Goal: Information Seeking & Learning: Learn about a topic

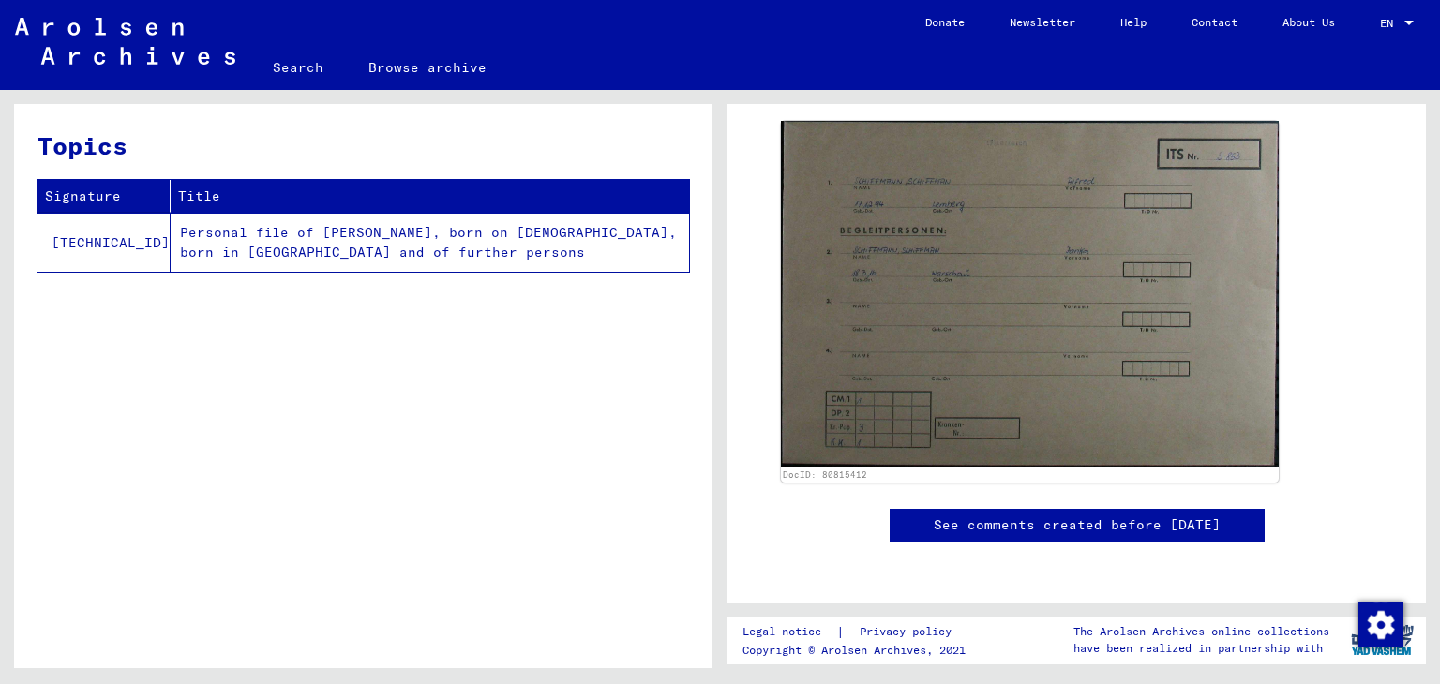
scroll to position [714, 0]
click at [317, 248] on td "Personal file of [PERSON_NAME], born on [DEMOGRAPHIC_DATA], born in [GEOGRAPHIC…" at bounding box center [430, 242] width 518 height 59
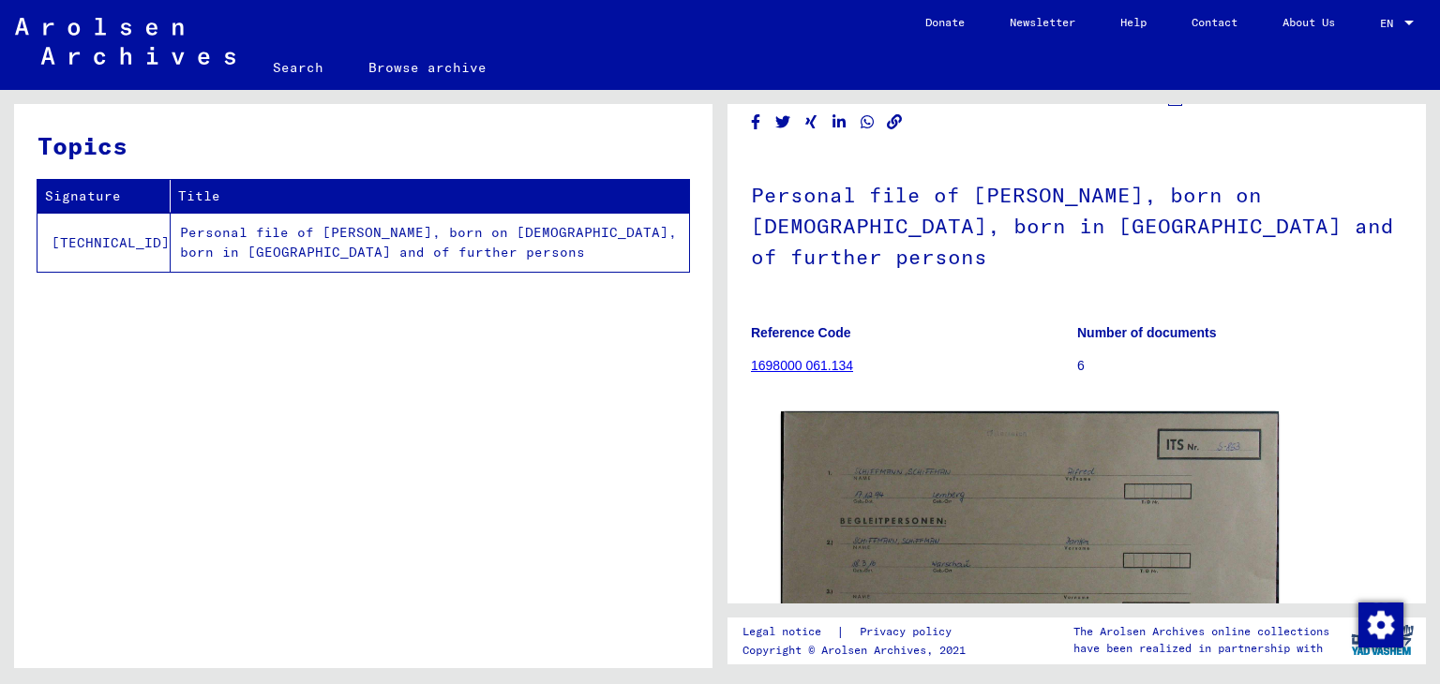
scroll to position [0, 0]
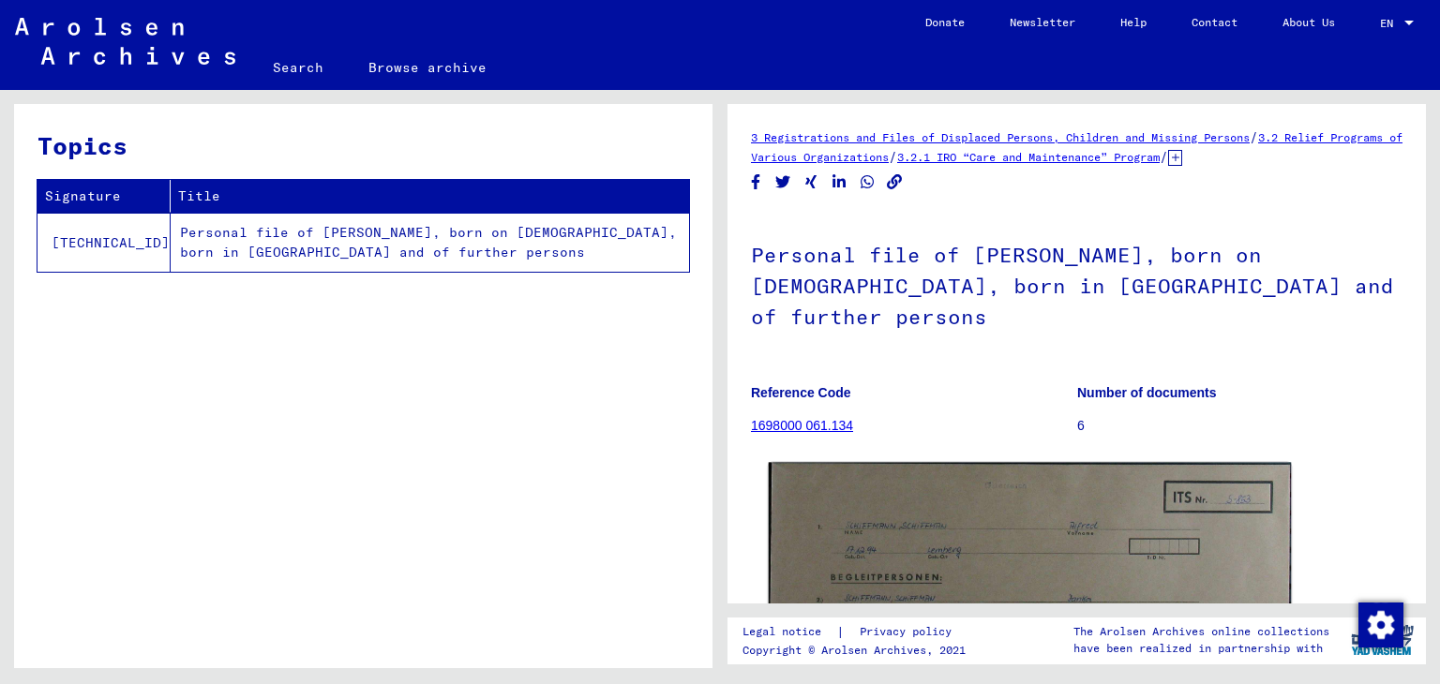
click at [1003, 510] on img at bounding box center [1030, 644] width 523 height 363
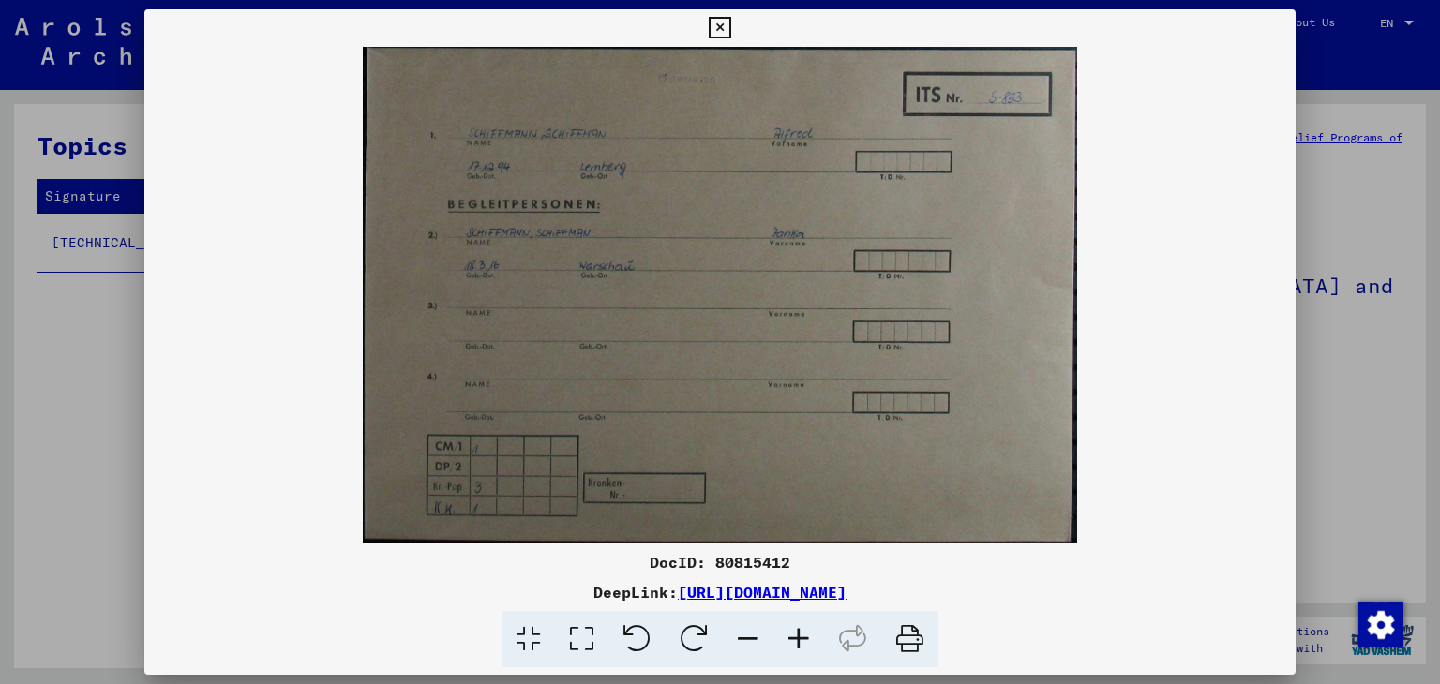
click at [871, 470] on img at bounding box center [720, 295] width 1152 height 497
click at [719, 321] on img at bounding box center [720, 295] width 1152 height 497
click at [720, 21] on icon at bounding box center [720, 28] width 22 height 23
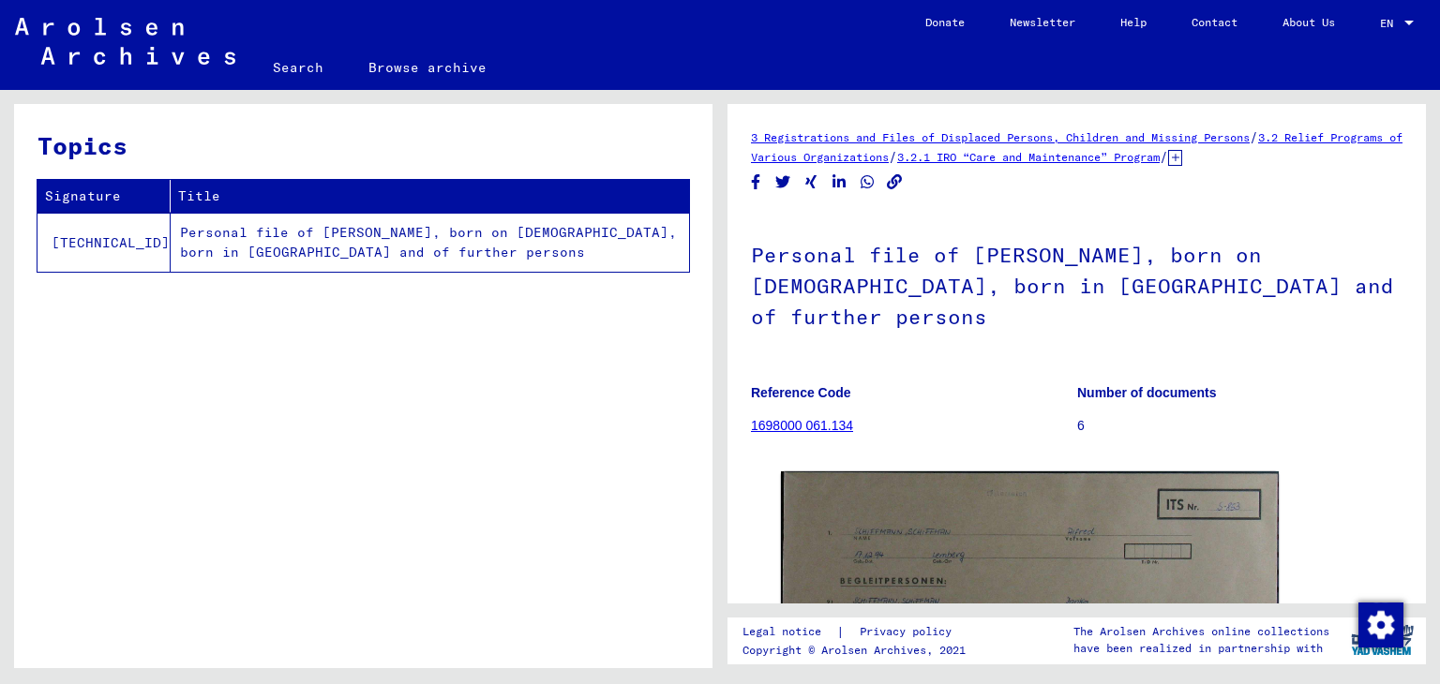
click at [1112, 302] on h1 "Personal file of [PERSON_NAME], born on [DEMOGRAPHIC_DATA], born in [GEOGRAPHIC…" at bounding box center [1077, 284] width 652 height 144
click at [1077, 416] on p "6" at bounding box center [1239, 426] width 325 height 20
click at [831, 418] on link "1698000 061.134" at bounding box center [802, 425] width 102 height 15
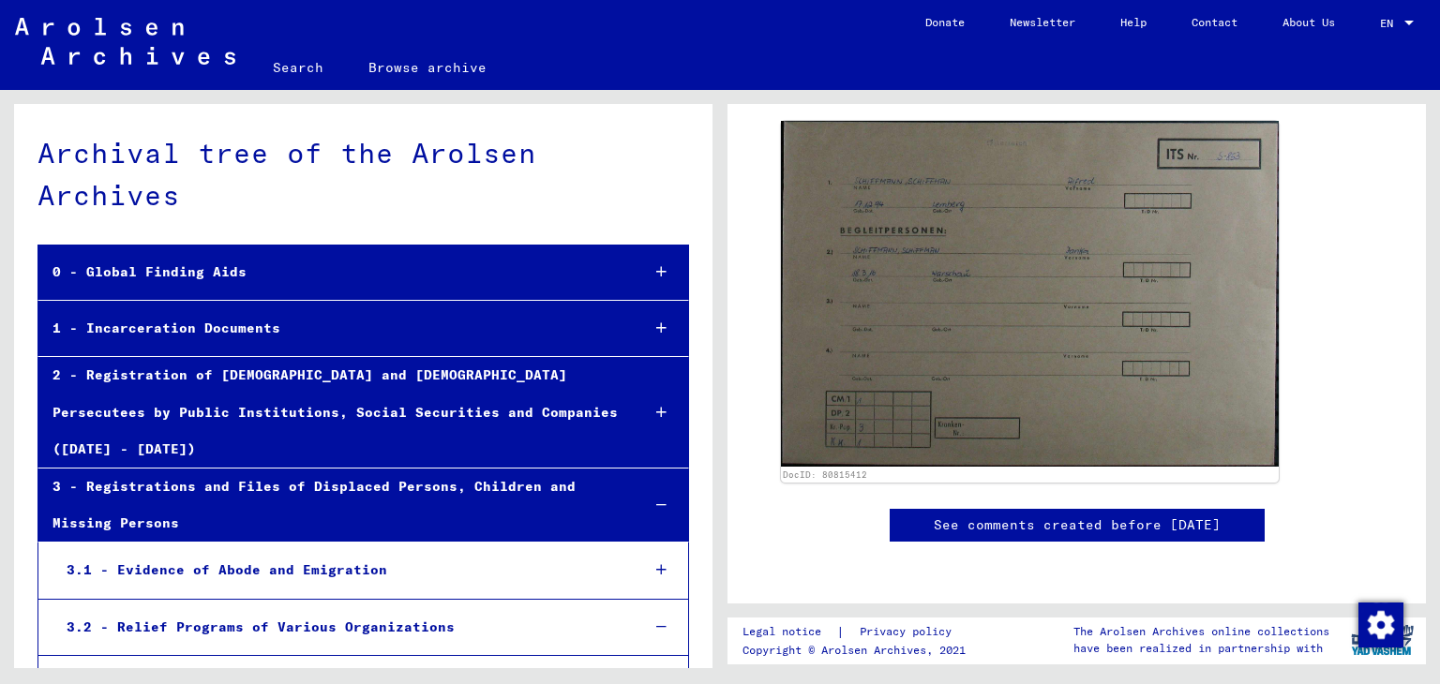
scroll to position [17072, 0]
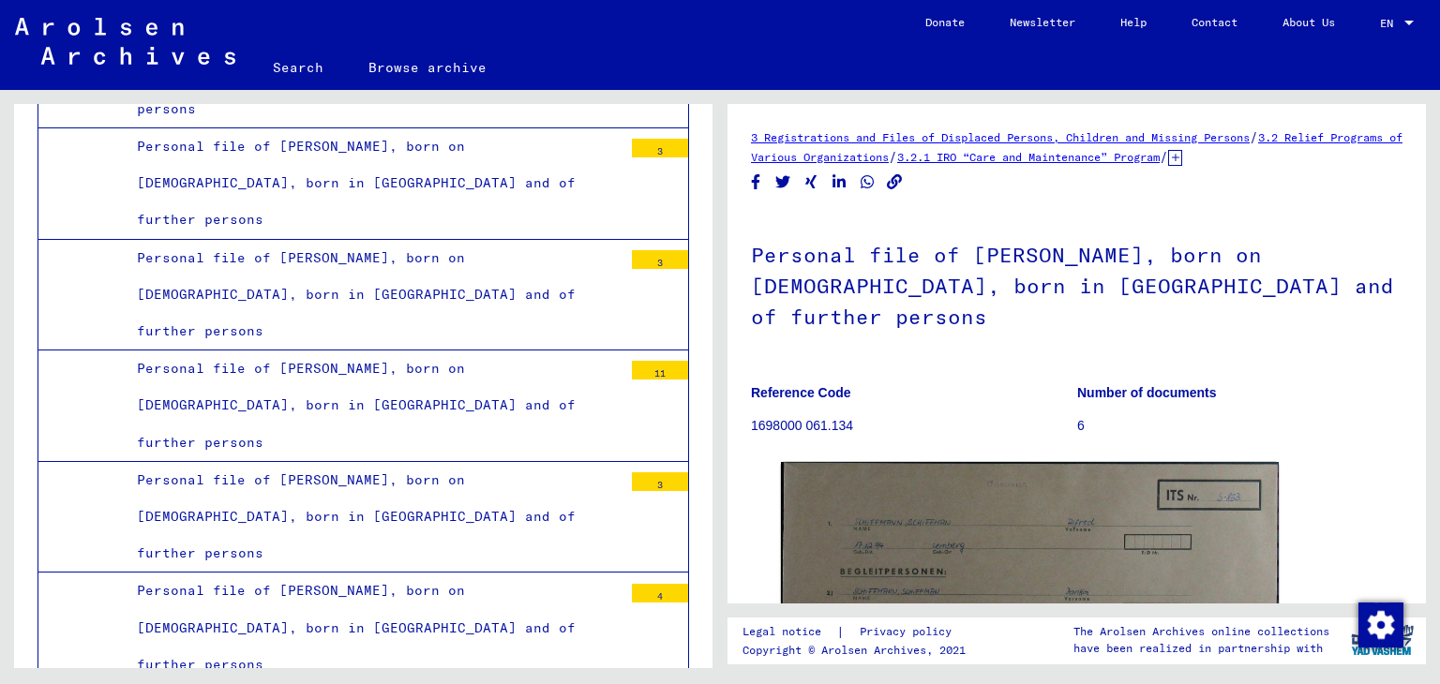
click at [1182, 159] on icon at bounding box center [1175, 158] width 14 height 16
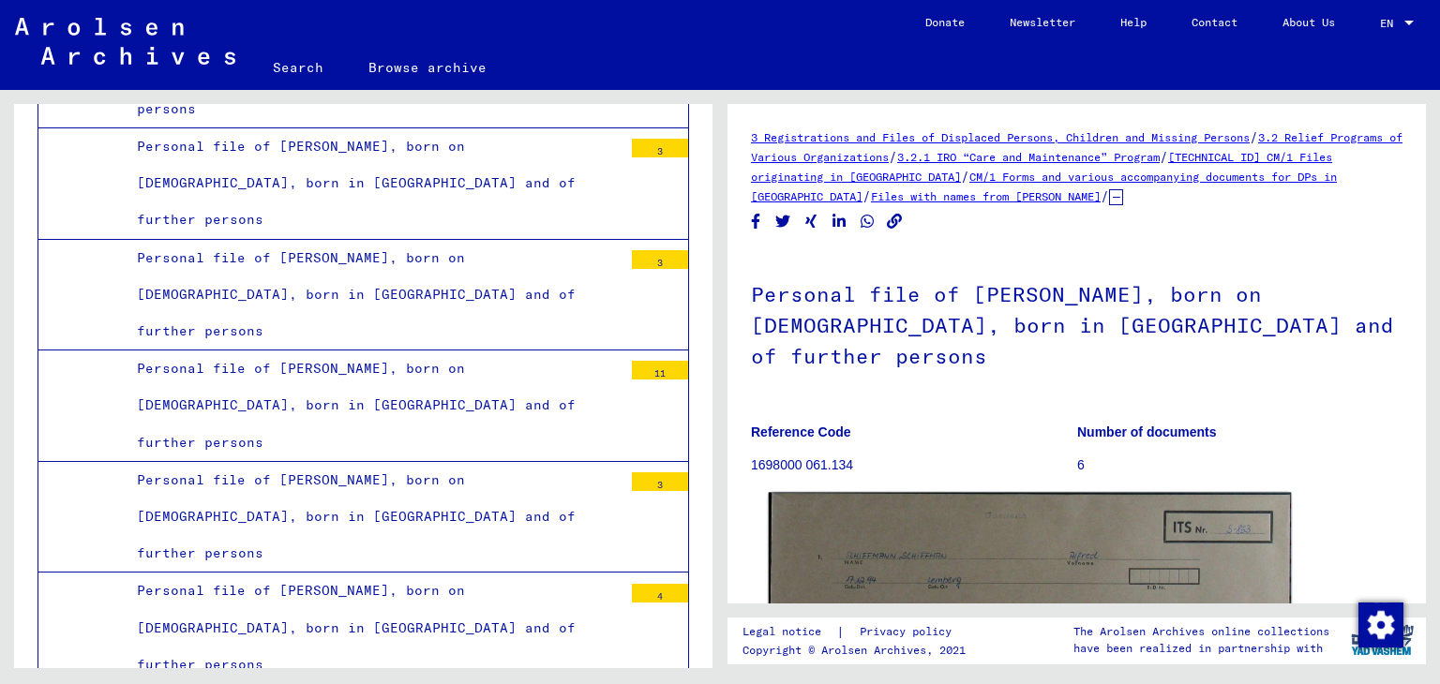
click at [1058, 495] on img at bounding box center [1030, 674] width 523 height 363
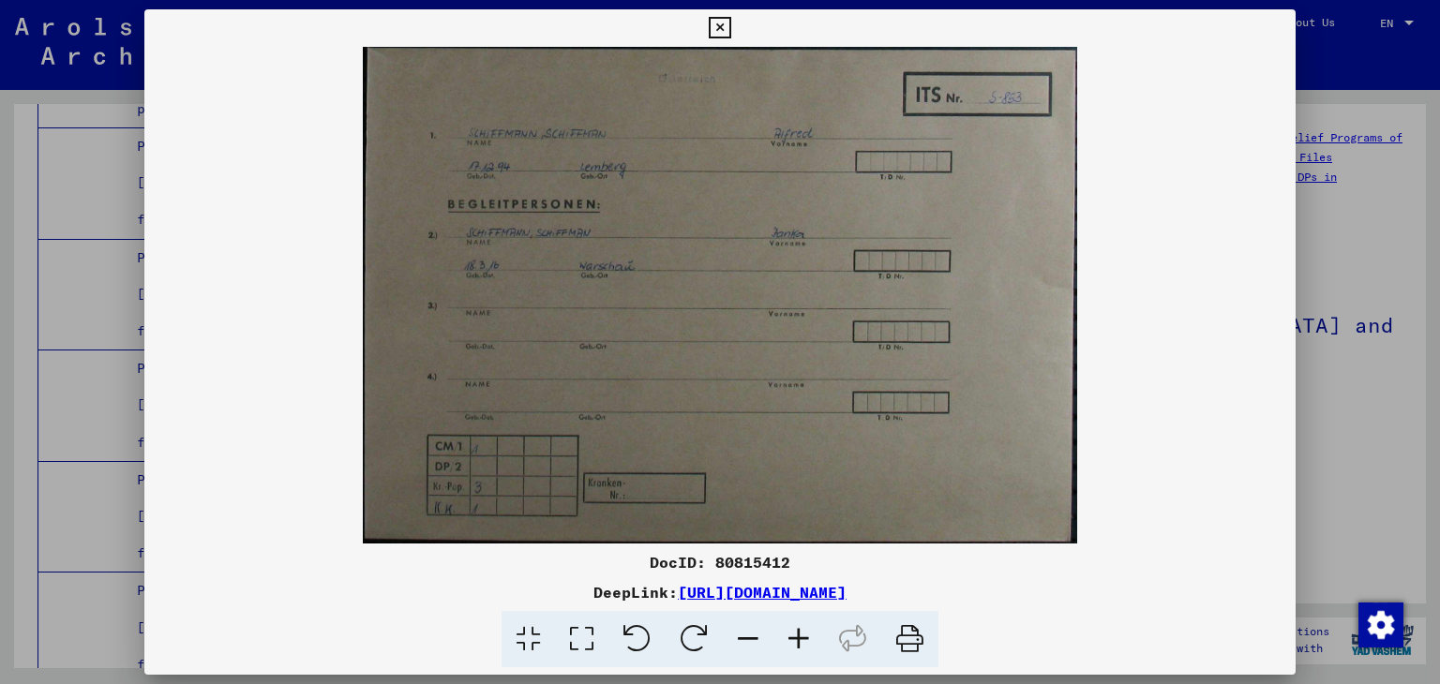
click at [743, 440] on img at bounding box center [720, 295] width 1152 height 497
click at [803, 641] on icon at bounding box center [798, 639] width 51 height 57
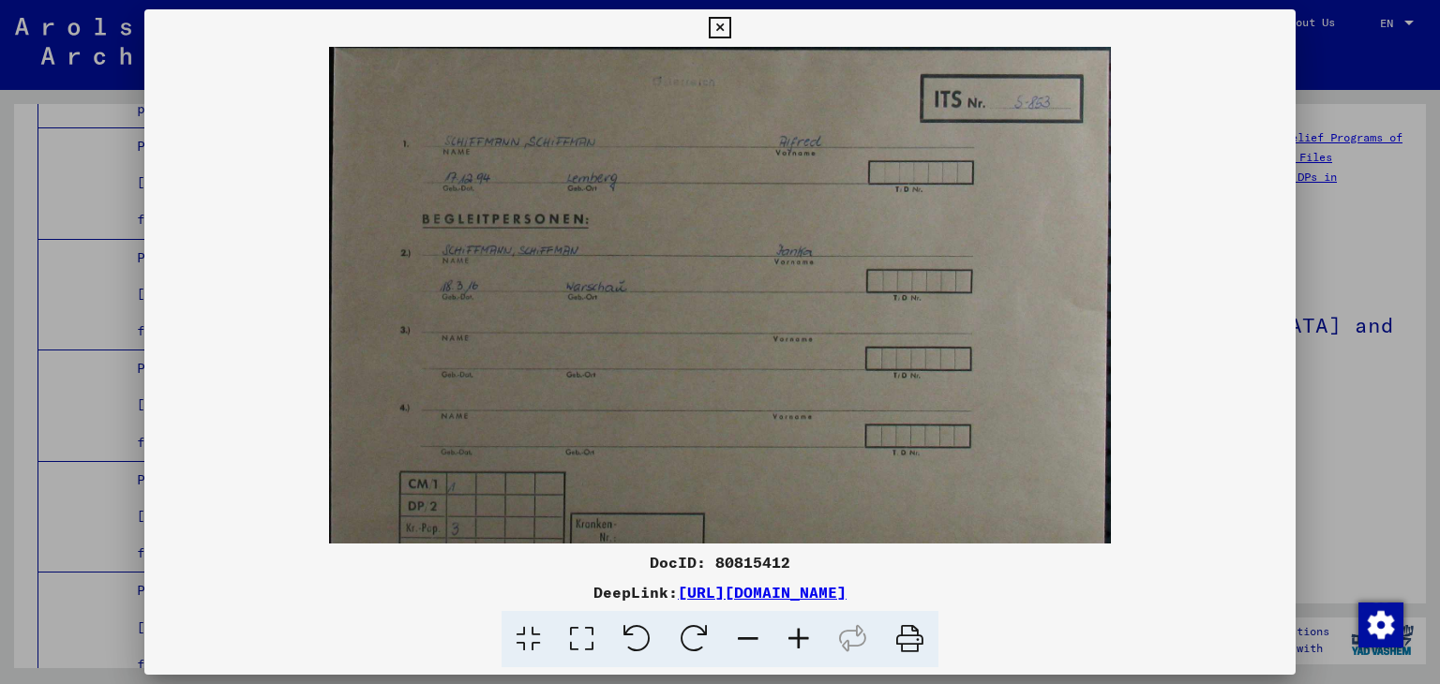
click at [803, 641] on icon at bounding box center [798, 639] width 51 height 57
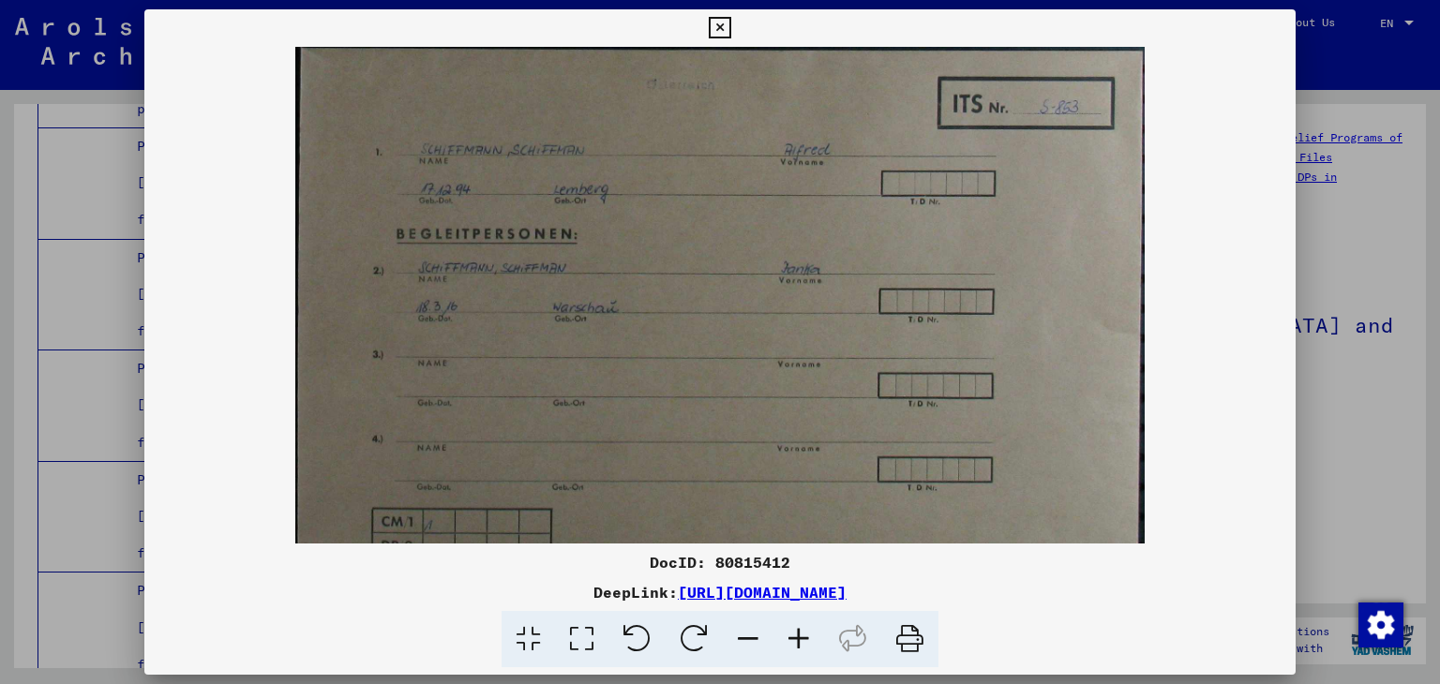
drag, startPoint x: 641, startPoint y: 629, endPoint x: 751, endPoint y: 638, distance: 110.1
click at [751, 638] on span at bounding box center [720, 639] width 437 height 57
click at [751, 638] on icon at bounding box center [748, 639] width 51 height 57
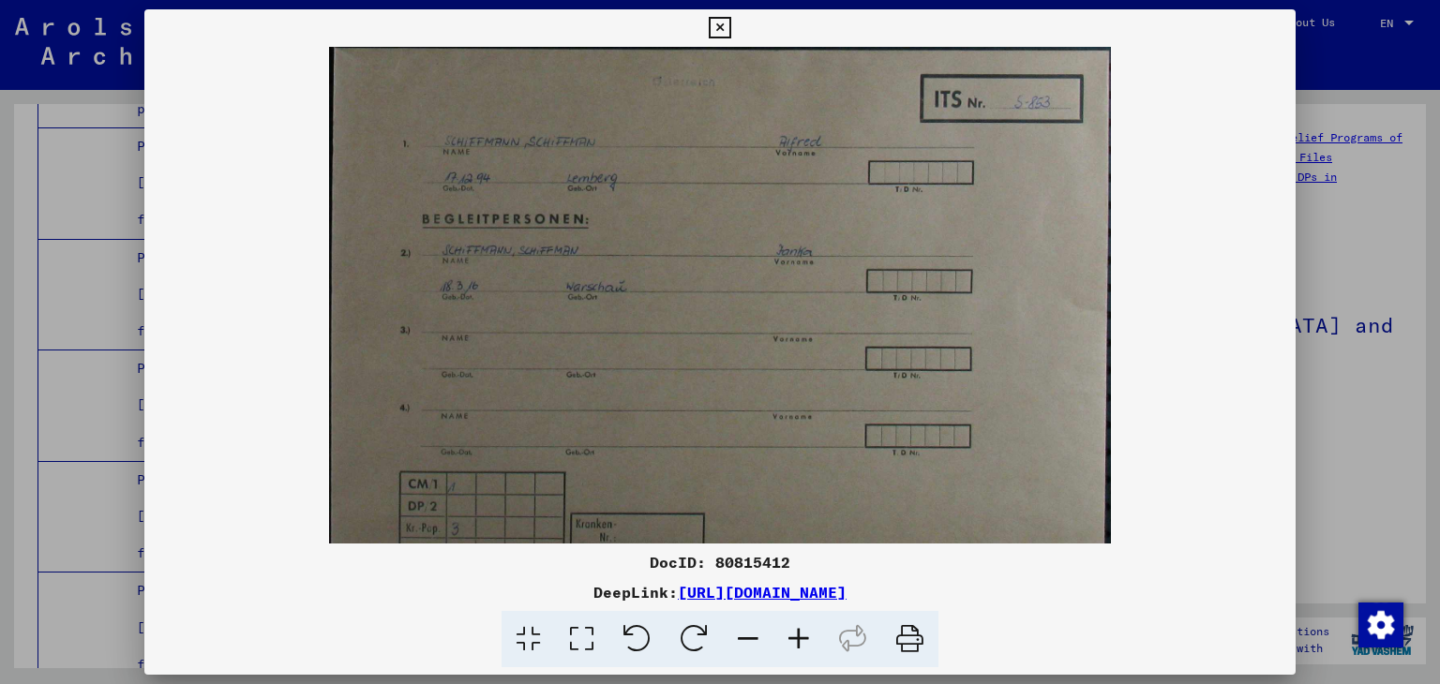
click at [748, 596] on link "[URL][DOMAIN_NAME]" at bounding box center [762, 592] width 169 height 19
